Goal: Information Seeking & Learning: Learn about a topic

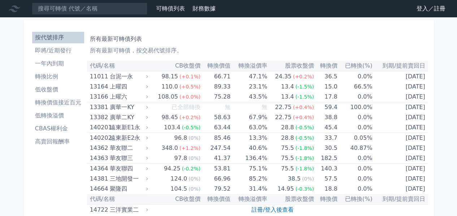
click at [49, 74] on li "轉換比例" at bounding box center [58, 76] width 52 height 9
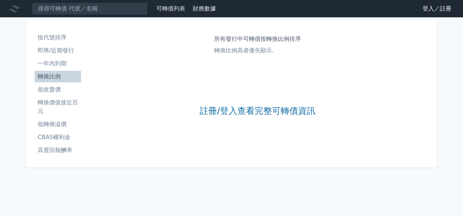
click at [50, 112] on li "轉換價值接近百元" at bounding box center [58, 106] width 46 height 17
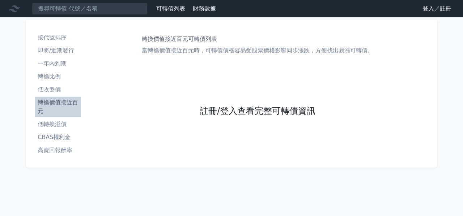
click at [253, 110] on link "註冊/登入查看完整可轉債資訊" at bounding box center [257, 112] width 116 height 12
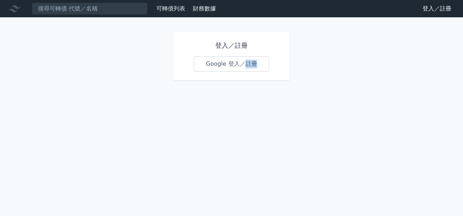
click at [253, 110] on div "可轉債列表 財務數據 可轉債列表 財務數據 登入／註冊 登入／註冊 登入／註冊 Google 登入／註冊" at bounding box center [231, 108] width 463 height 216
click at [149, 79] on div "可轉債列表 財務數據 可轉債列表 財務數據 登入／註冊 登入／註冊 登入／註冊 Google 登入／註冊" at bounding box center [231, 108] width 463 height 216
click at [201, 61] on link "Google 登入／註冊" at bounding box center [231, 63] width 75 height 15
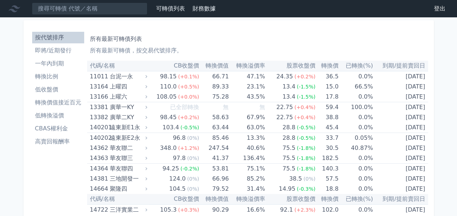
click at [50, 78] on li "轉換比例" at bounding box center [58, 76] width 52 height 9
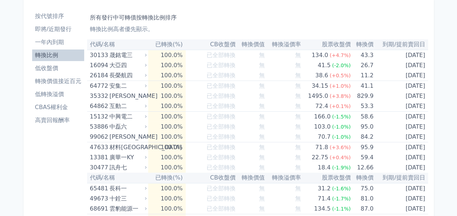
scroll to position [16, 0]
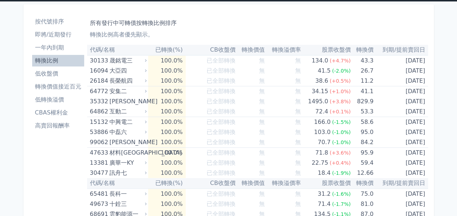
click at [64, 102] on li "低轉換溢價" at bounding box center [58, 99] width 52 height 9
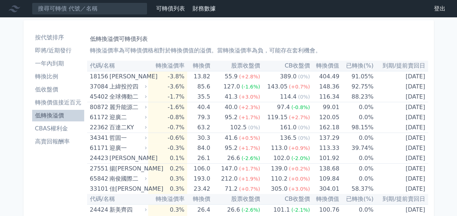
drag, startPoint x: 64, startPoint y: 102, endPoint x: 42, endPoint y: 101, distance: 22.1
click at [42, 101] on li "轉換價值接近百元" at bounding box center [58, 102] width 52 height 9
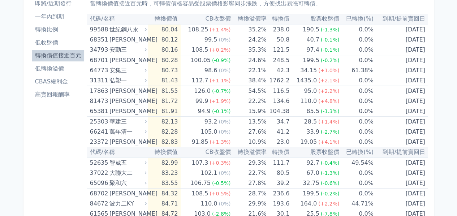
scroll to position [18, 0]
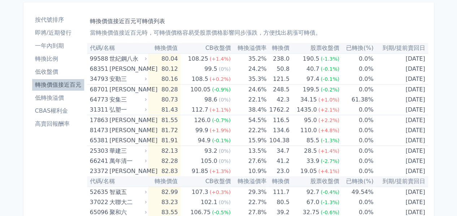
click at [362, 44] on th "已轉換(%)" at bounding box center [356, 48] width 34 height 10
click at [362, 46] on th "已轉換(%)" at bounding box center [356, 48] width 34 height 10
click at [64, 98] on li "低轉換溢價" at bounding box center [58, 98] width 52 height 9
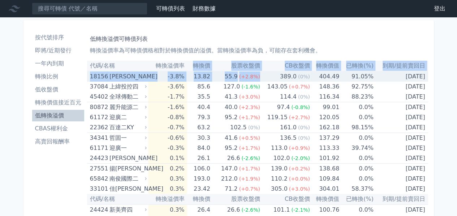
drag, startPoint x: 198, startPoint y: 65, endPoint x: 263, endPoint y: 73, distance: 65.5
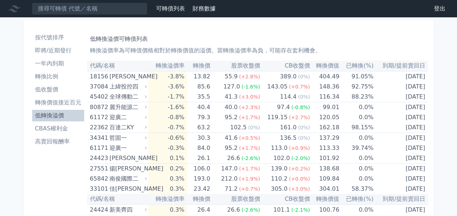
click at [239, 68] on th "股票收盤價" at bounding box center [235, 66] width 50 height 10
click at [55, 53] on li "即將/近期發行" at bounding box center [58, 50] width 52 height 9
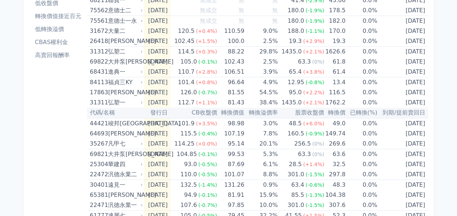
scroll to position [26, 0]
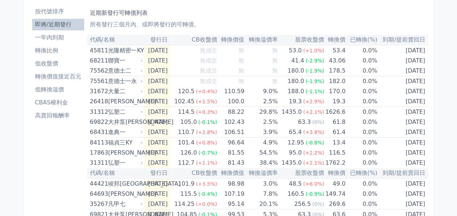
click at [43, 117] on li "高賣回報酬率" at bounding box center [58, 115] width 52 height 9
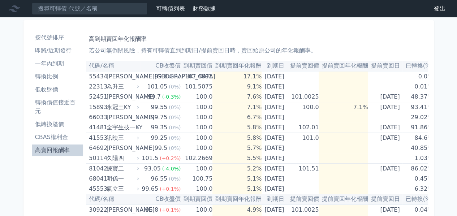
click at [55, 104] on li "轉換價值接近百元" at bounding box center [57, 106] width 51 height 17
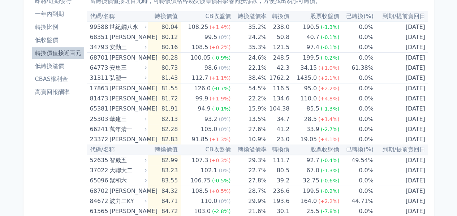
scroll to position [40, 0]
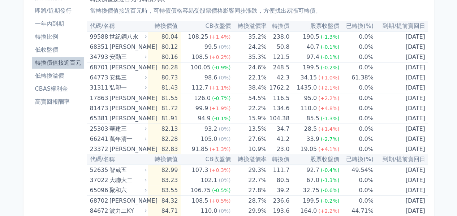
click at [60, 78] on li "低轉換溢價" at bounding box center [58, 76] width 52 height 9
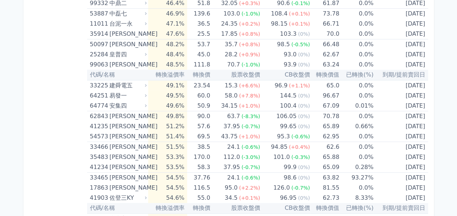
scroll to position [2099, 0]
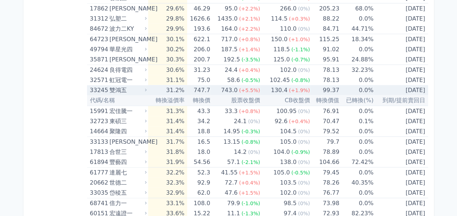
click at [298, 87] on span "(+1.9%)" at bounding box center [299, 90] width 21 height 6
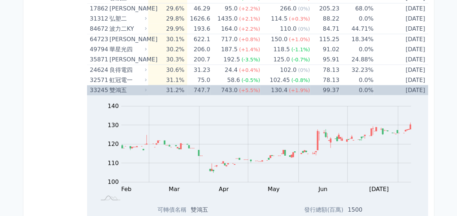
click at [298, 87] on span "(+1.9%)" at bounding box center [299, 90] width 21 height 6
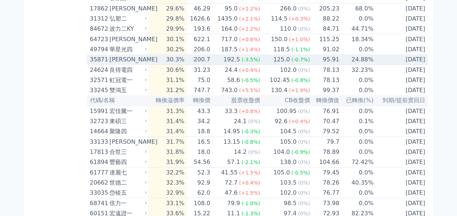
click at [295, 55] on div "(-0.7%)" at bounding box center [300, 60] width 19 height 10
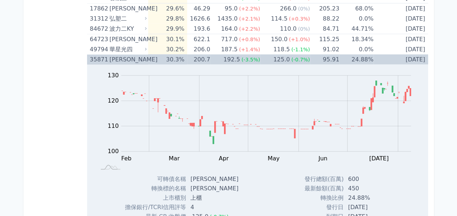
click at [295, 55] on div "(-0.7%)" at bounding box center [300, 60] width 19 height 10
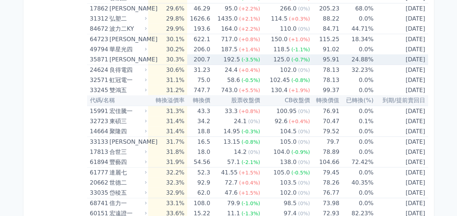
click at [295, 55] on div "(-0.7%)" at bounding box center [300, 60] width 19 height 10
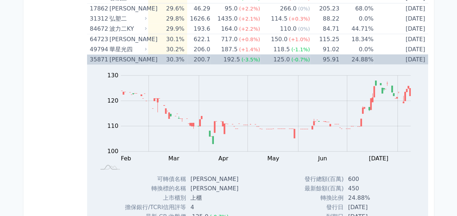
click at [295, 55] on div "(-0.7%)" at bounding box center [300, 60] width 19 height 10
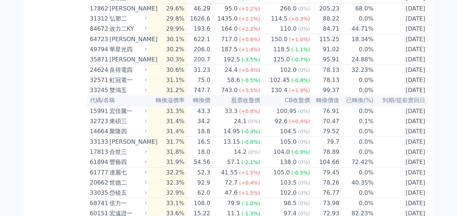
click at [38, 57] on div "按代號排序 即將/近期發行 一年內到期 轉換比例 低收盤價 轉換價值接近百元 低轉換溢價 CBAS權利金 高賣回報酬率" at bounding box center [58, 141] width 58 height 4422
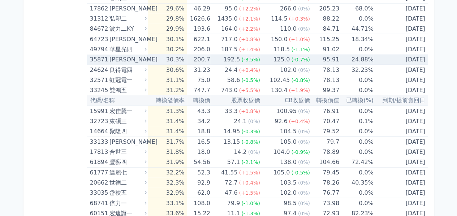
click at [128, 55] on div "[PERSON_NAME]" at bounding box center [128, 60] width 36 height 10
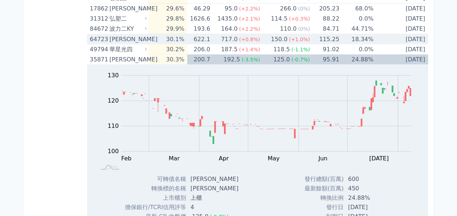
click at [126, 34] on div "[PERSON_NAME]" at bounding box center [128, 39] width 36 height 10
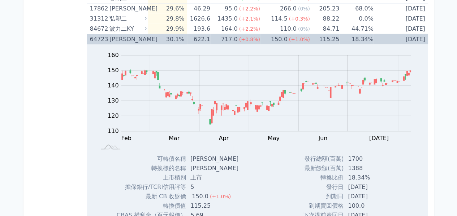
click at [126, 35] on div "[PERSON_NAME]" at bounding box center [128, 39] width 36 height 10
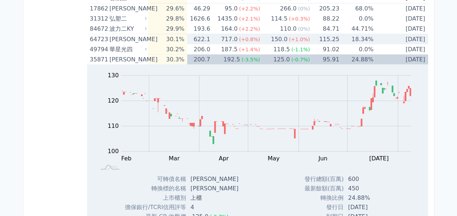
click at [125, 35] on div "[PERSON_NAME]" at bounding box center [128, 39] width 36 height 10
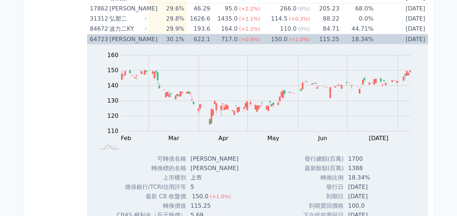
click at [125, 35] on div "[PERSON_NAME]" at bounding box center [128, 39] width 36 height 10
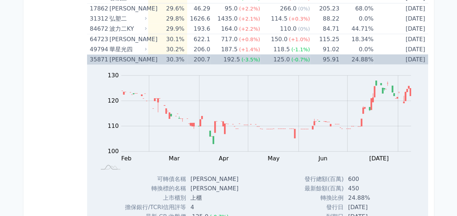
click at [123, 55] on div "[PERSON_NAME]" at bounding box center [128, 60] width 36 height 10
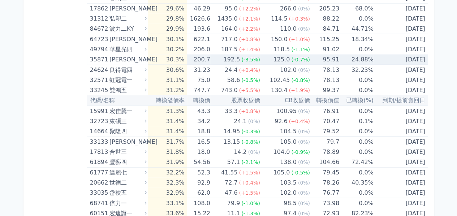
click at [123, 55] on div "[PERSON_NAME]" at bounding box center [128, 60] width 36 height 10
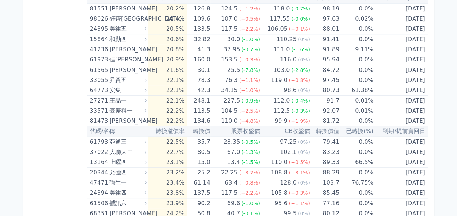
scroll to position [1857, 0]
